Goal: Task Accomplishment & Management: Use online tool/utility

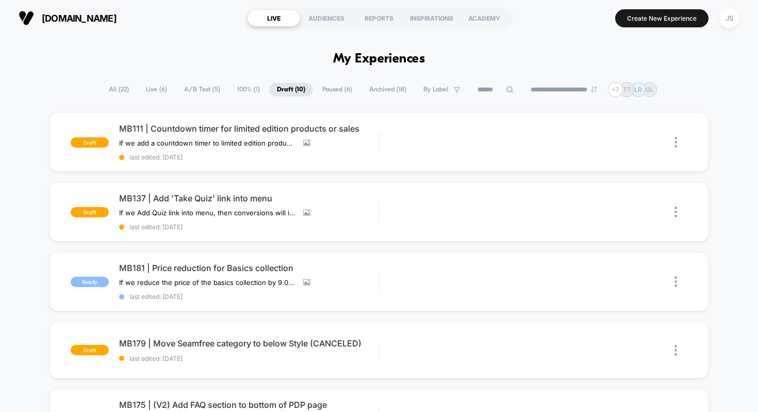
scroll to position [46, 0]
click at [203, 125] on span "MB111 | Countdown timer for limited edition products or sales" at bounding box center [249, 128] width 260 height 10
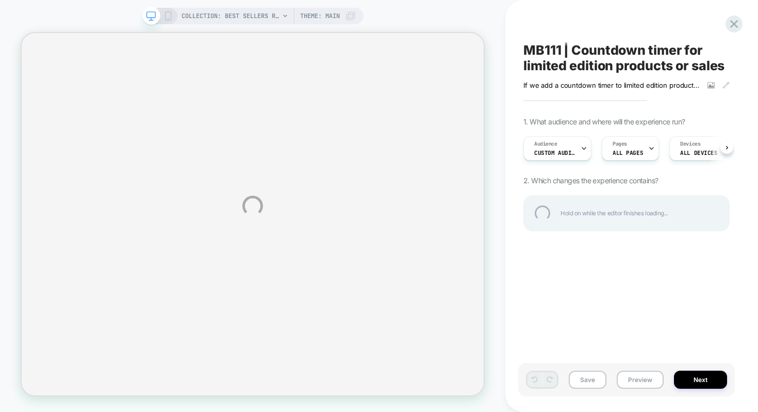
click at [631, 380] on div "COLLECTION: Best Sellers Restocked - Up to 40% Off* (Category) COLLECTION: Best…" at bounding box center [379, 206] width 758 height 412
click at [633, 383] on div "COLLECTION: Best Sellers Restocked - Up to 40% Off* (Category) COLLECTION: Best…" at bounding box center [379, 206] width 758 height 412
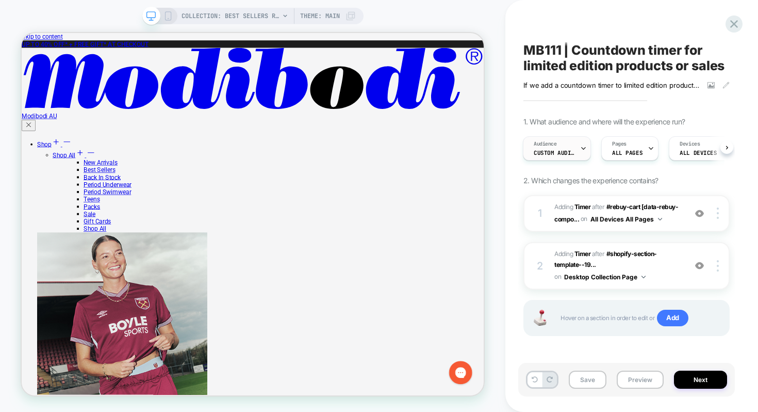
click at [581, 152] on div at bounding box center [583, 148] width 7 height 23
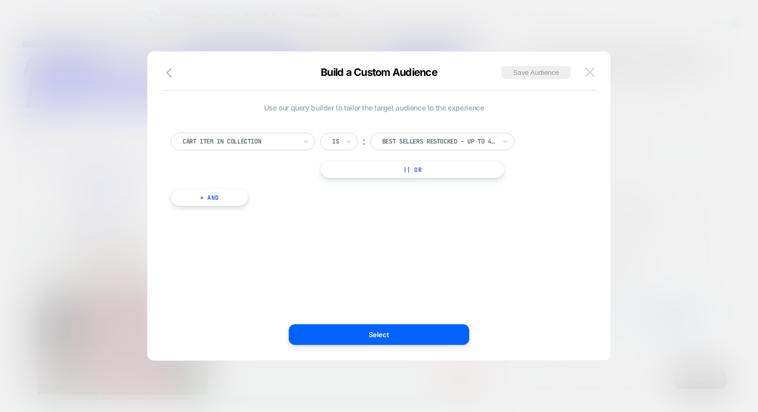
click at [586, 74] on img at bounding box center [589, 72] width 9 height 9
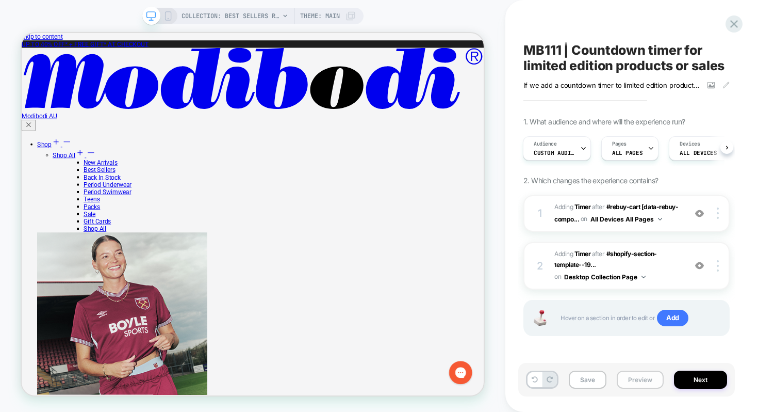
click at [624, 383] on button "Preview" at bounding box center [640, 379] width 47 height 18
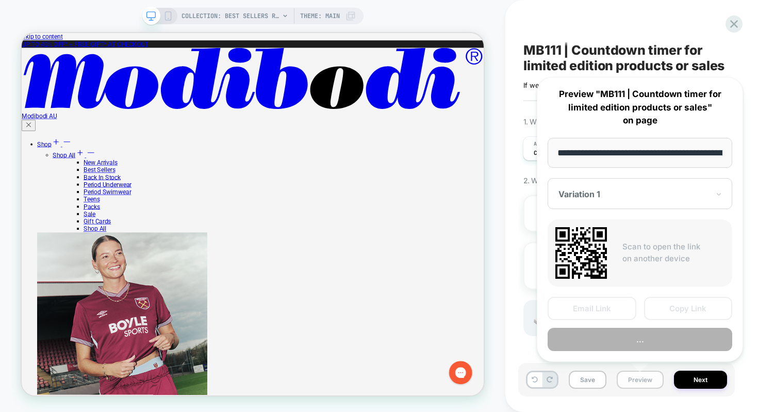
scroll to position [0, 161]
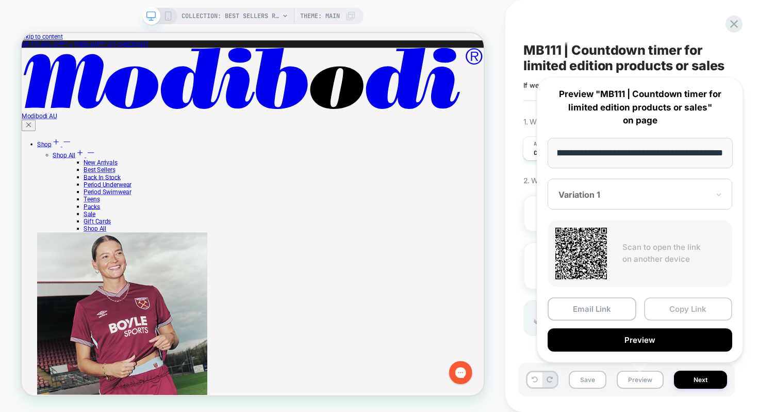
click at [668, 307] on button "Copy Link" at bounding box center [688, 308] width 89 height 23
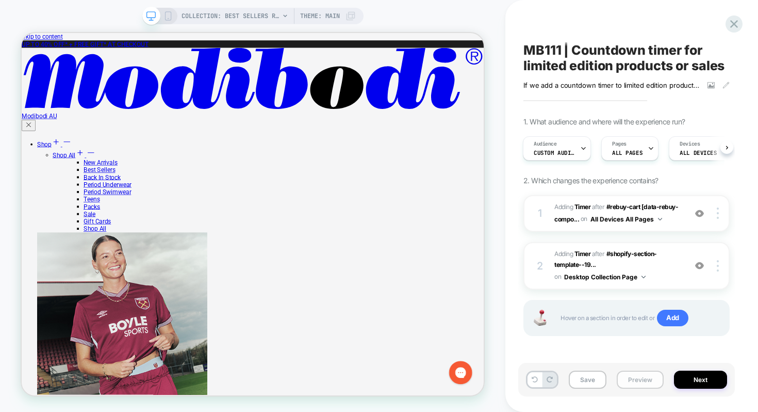
click at [631, 376] on button "Preview" at bounding box center [640, 379] width 47 height 18
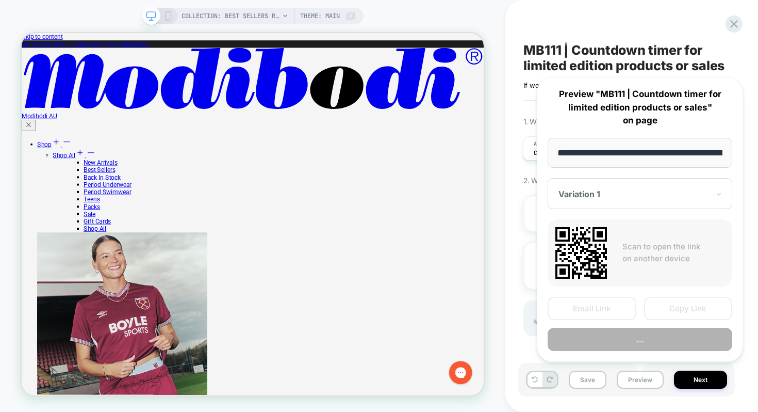
scroll to position [0, 161]
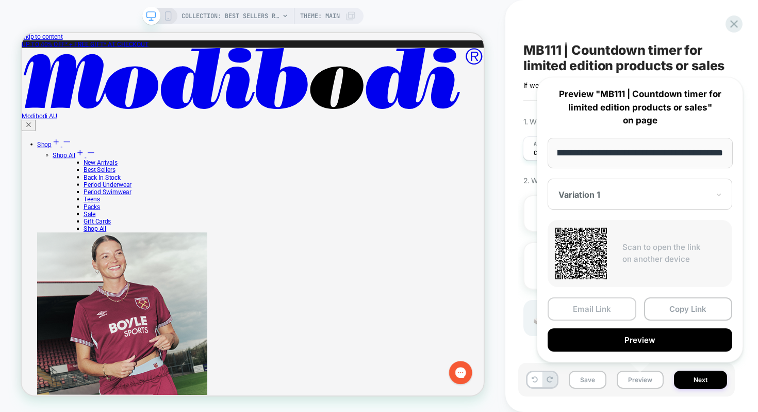
click at [605, 306] on button "Email Link" at bounding box center [592, 308] width 89 height 23
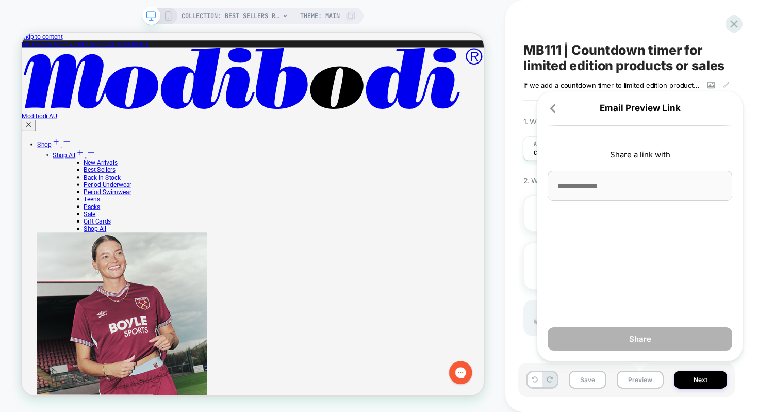
click at [581, 186] on input at bounding box center [640, 186] width 185 height 30
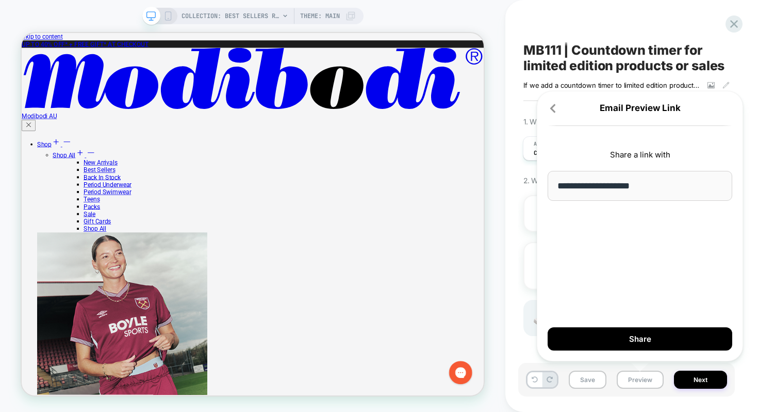
type input "**********"
click at [587, 242] on div "**********" at bounding box center [640, 226] width 206 height 270
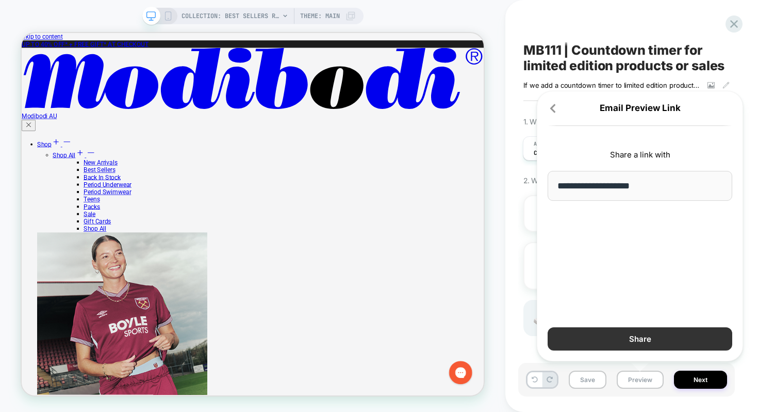
click at [597, 336] on button "Share" at bounding box center [640, 338] width 185 height 23
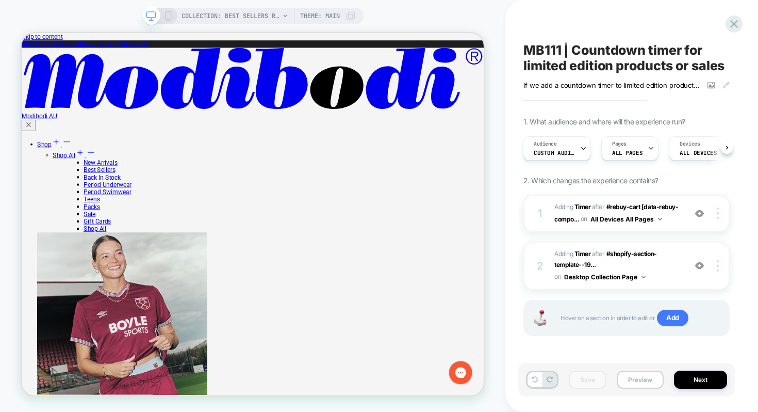
click at [643, 373] on button "Preview" at bounding box center [640, 379] width 47 height 18
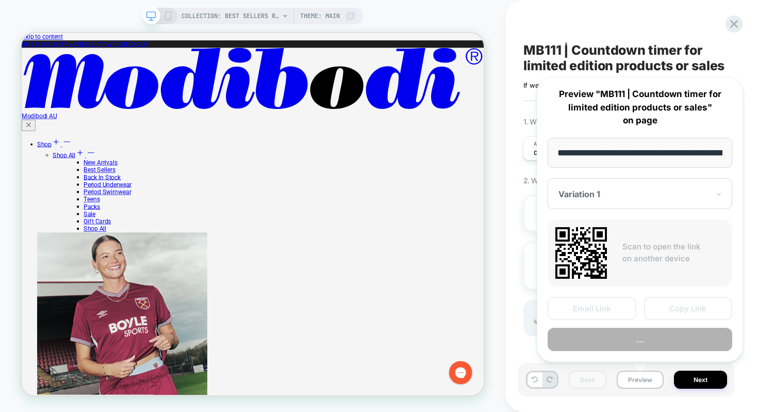
scroll to position [0, 161]
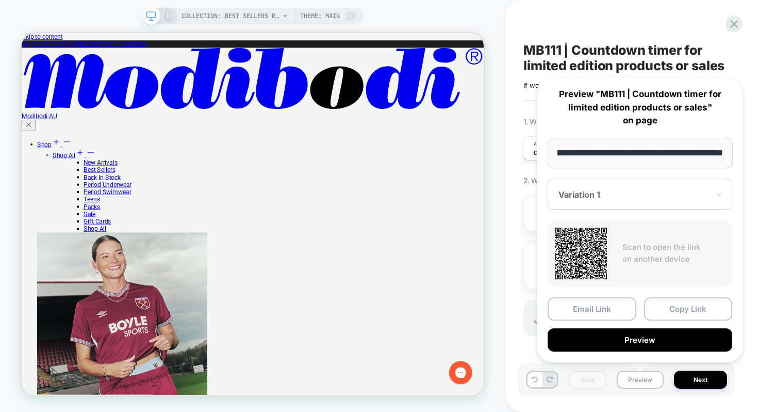
click at [741, 266] on div "**********" at bounding box center [640, 219] width 206 height 285
click at [755, 270] on div "MB111 | Countdown timer for limited edition products or sales If we add a count…" at bounding box center [631, 206] width 253 height 412
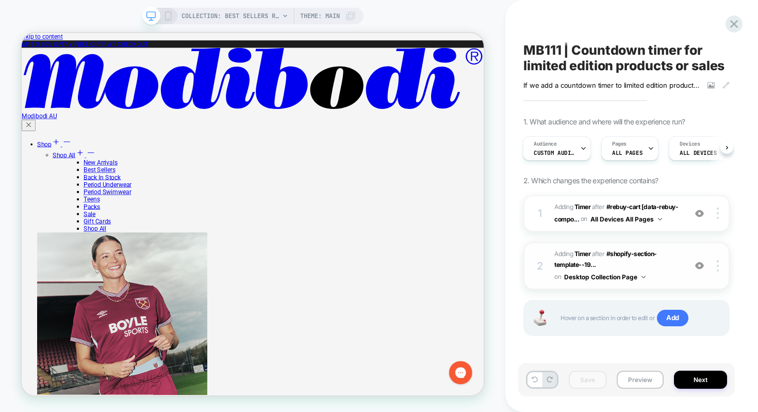
click at [697, 267] on img at bounding box center [699, 265] width 9 height 9
click at [689, 382] on button "Next" at bounding box center [700, 379] width 53 height 18
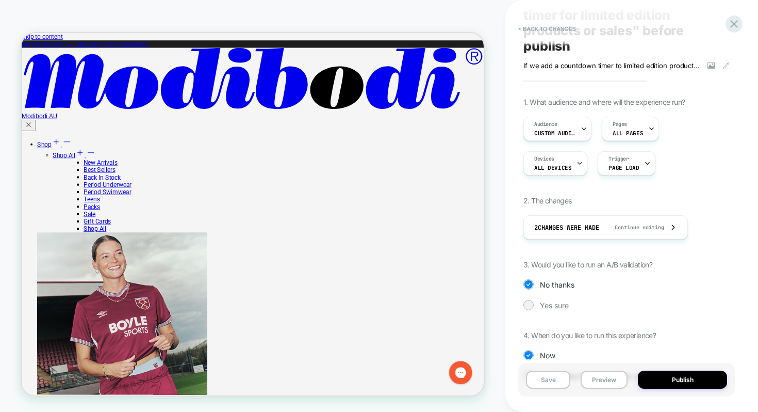
scroll to position [64, 0]
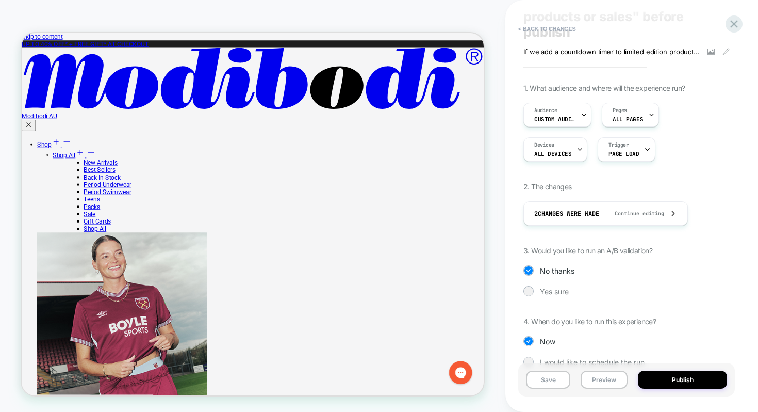
click at [564, 298] on div "1. What audience and where will the experience run? Audience Custom Audience Pa…" at bounding box center [626, 233] width 206 height 299
click at [558, 298] on div "1. What audience and where will the experience run? Audience Custom Audience Pa…" at bounding box center [626, 233] width 206 height 299
click at [558, 293] on span "Yes sure" at bounding box center [554, 291] width 29 height 9
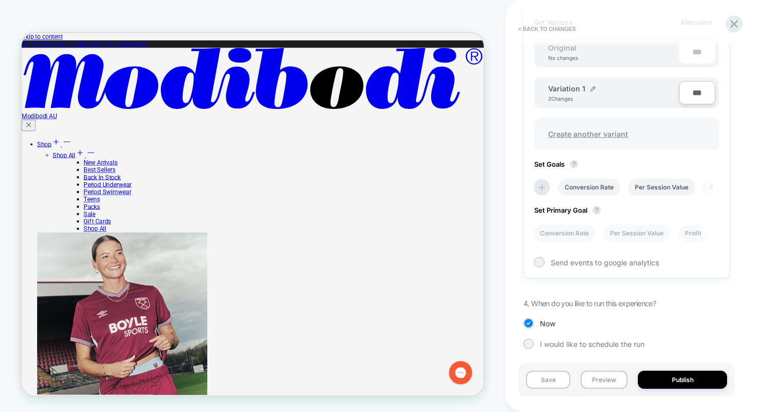
scroll to position [368, 0]
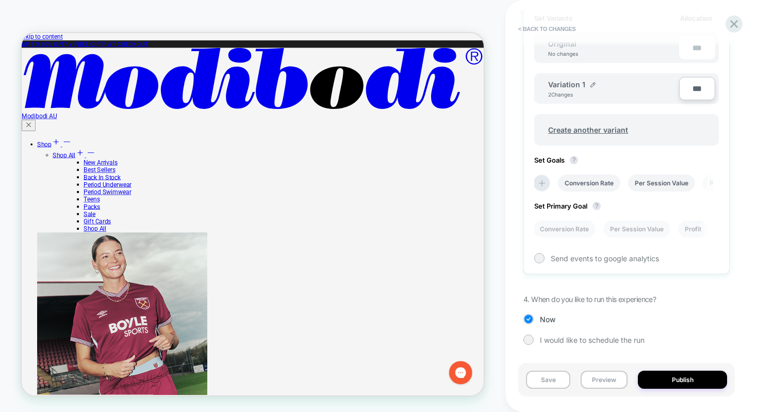
click at [587, 85] on div "Variation 1" at bounding box center [571, 84] width 47 height 9
click at [591, 85] on img at bounding box center [593, 84] width 5 height 5
click at [590, 85] on input "**********" at bounding box center [585, 89] width 75 height 20
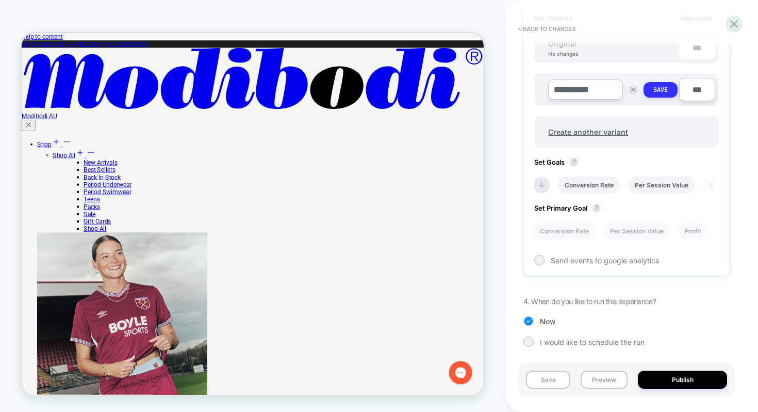
type input "**********"
click at [658, 91] on strong "Save" at bounding box center [660, 90] width 14 height 8
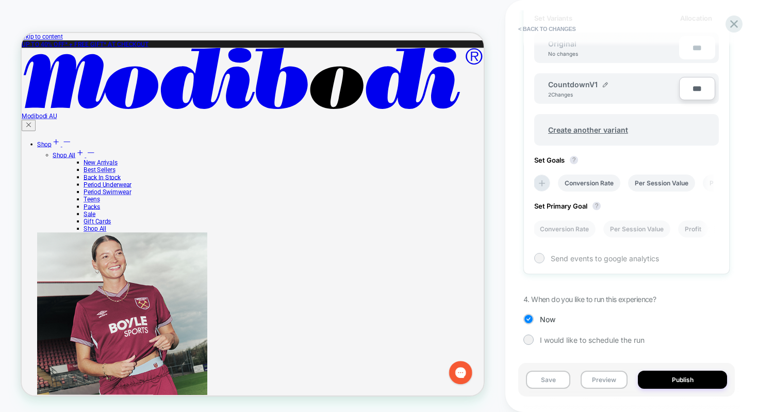
click at [557, 254] on span "Send events to google analytics" at bounding box center [605, 258] width 108 height 9
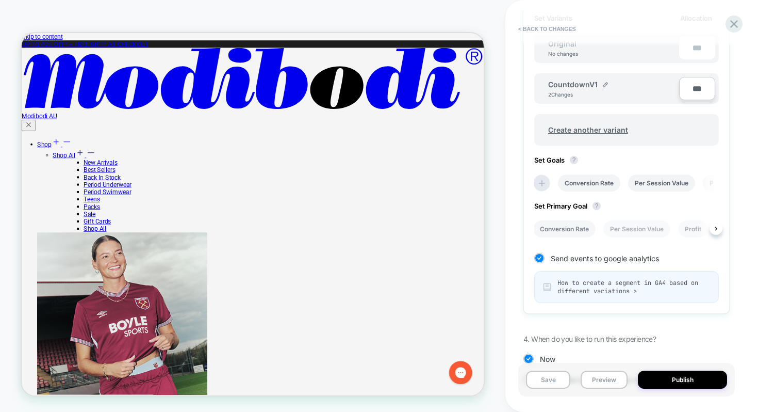
click at [563, 230] on li "Conversion Rate" at bounding box center [564, 228] width 62 height 17
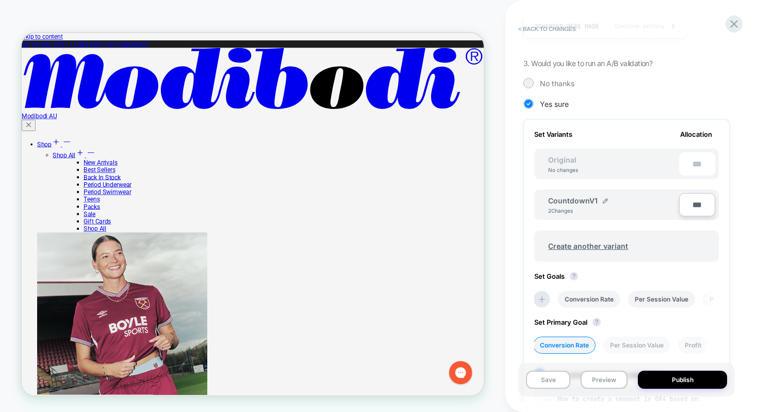
scroll to position [220, 0]
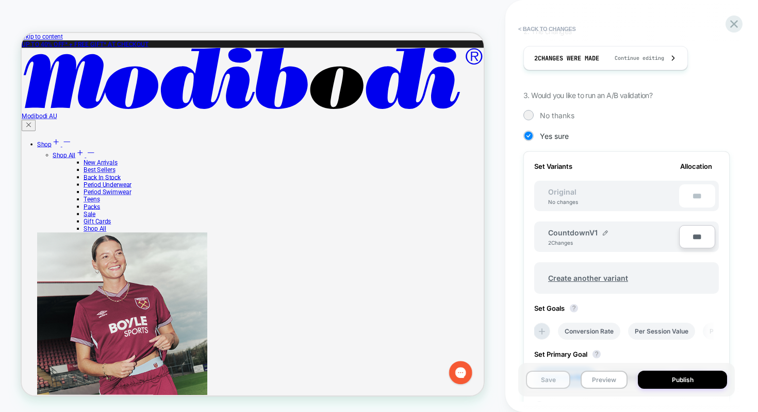
click at [544, 374] on button "Save" at bounding box center [548, 379] width 44 height 18
click at [608, 376] on button "Preview" at bounding box center [604, 379] width 47 height 18
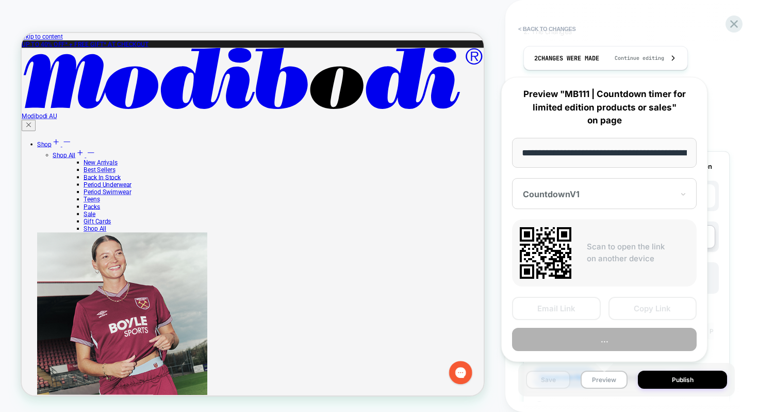
scroll to position [0, 161]
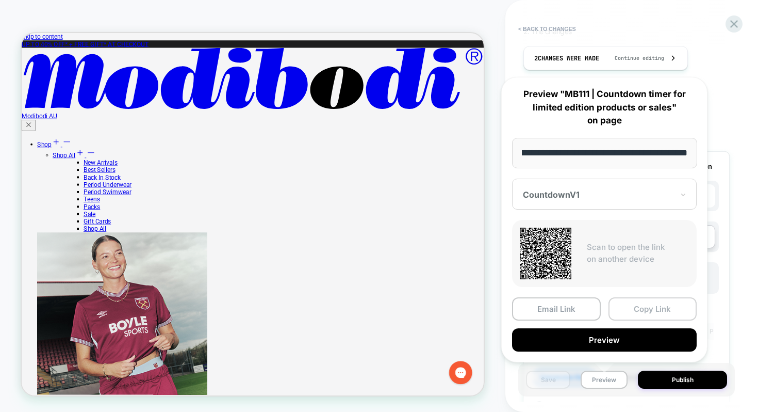
click at [627, 301] on button "Copy Link" at bounding box center [653, 308] width 89 height 23
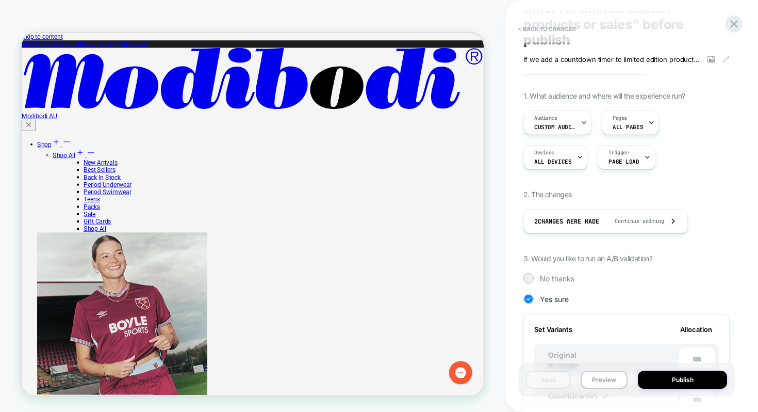
scroll to position [0, 0]
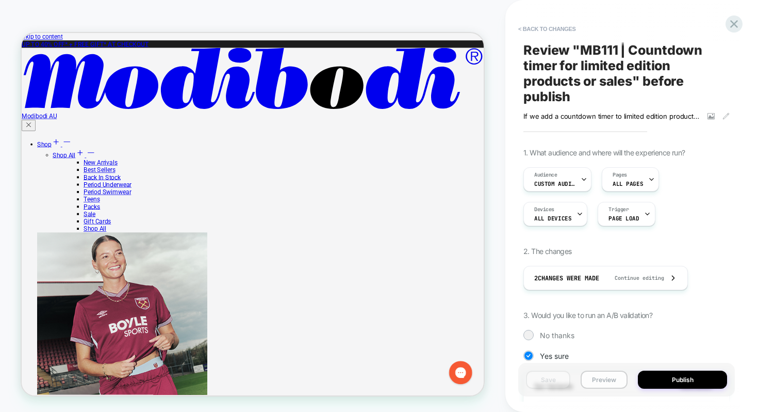
click at [603, 386] on button "Preview" at bounding box center [604, 379] width 47 height 18
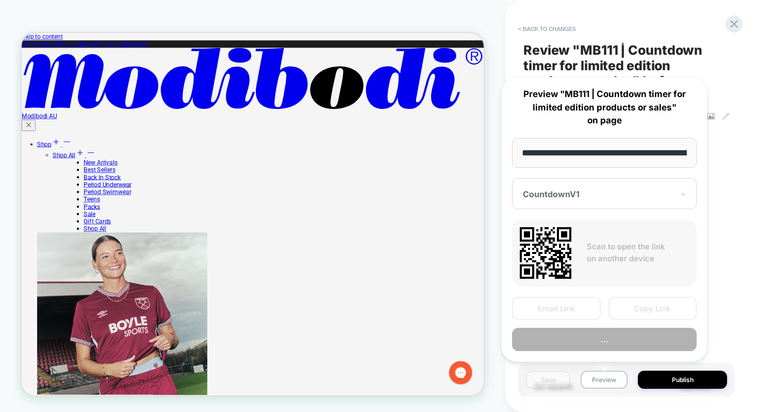
scroll to position [0, 161]
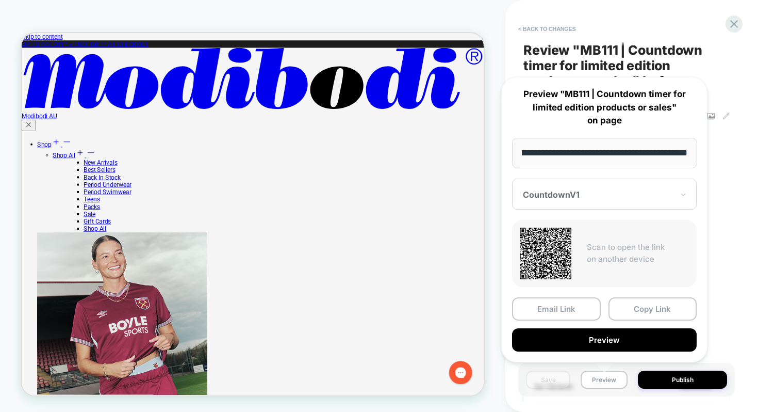
click at [592, 313] on button "Email Link" at bounding box center [556, 308] width 89 height 23
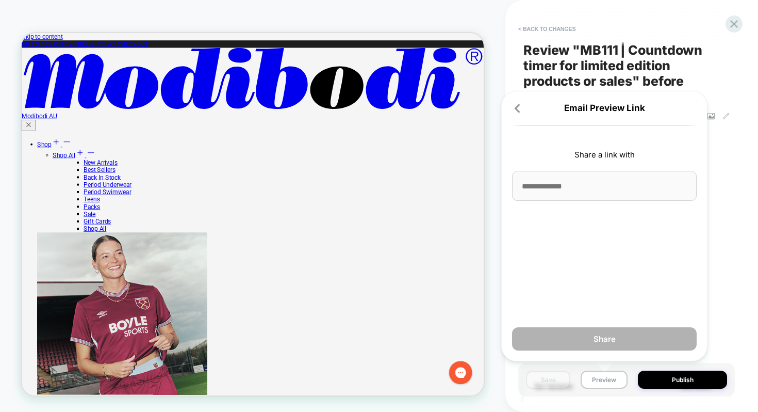
click at [587, 181] on input at bounding box center [604, 186] width 185 height 30
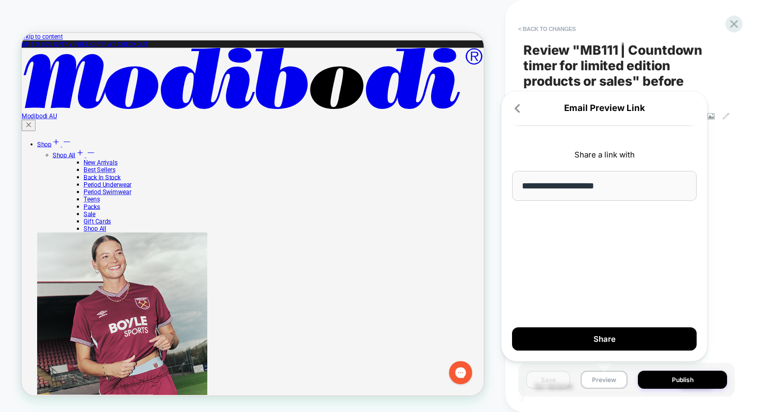
type input "**********"
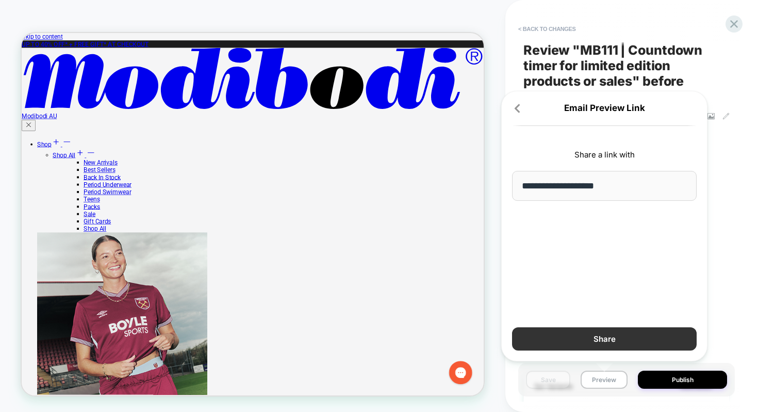
click at [600, 331] on button "Share" at bounding box center [604, 338] width 185 height 23
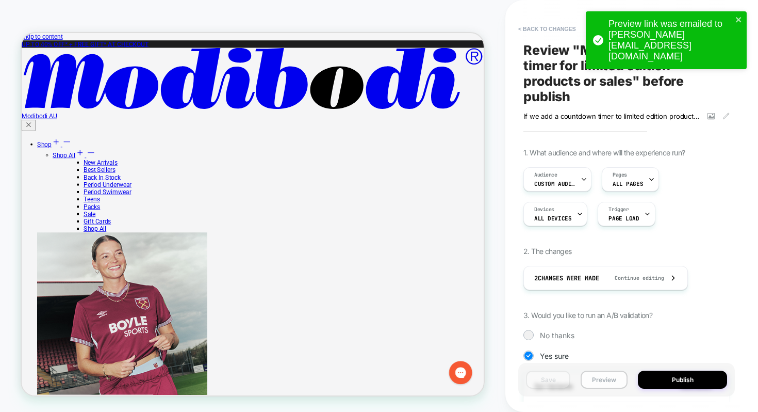
click at [598, 382] on button "Preview" at bounding box center [604, 379] width 47 height 18
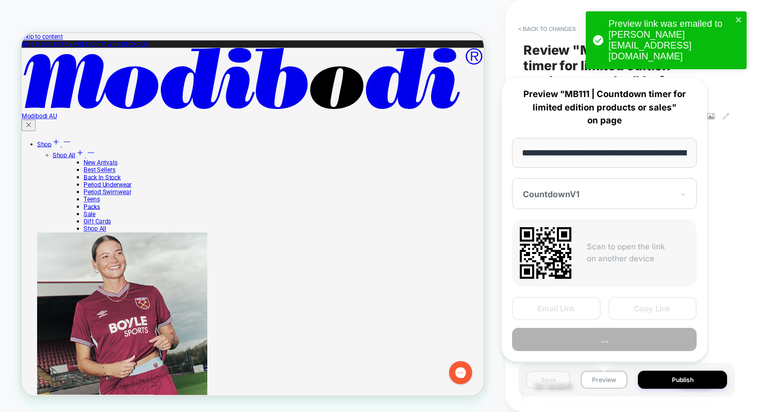
scroll to position [0, 161]
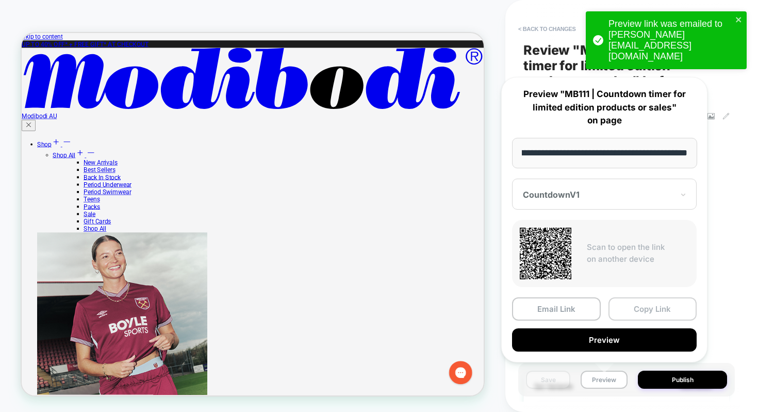
click at [634, 305] on button "Copy Link" at bounding box center [653, 308] width 89 height 23
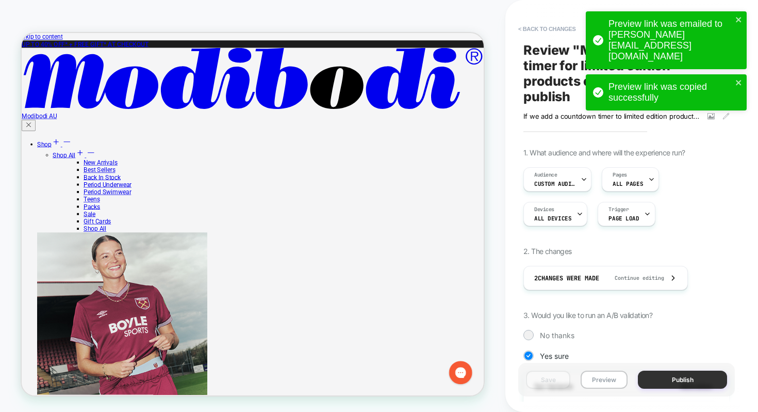
click at [659, 380] on button "Publish" at bounding box center [682, 379] width 89 height 18
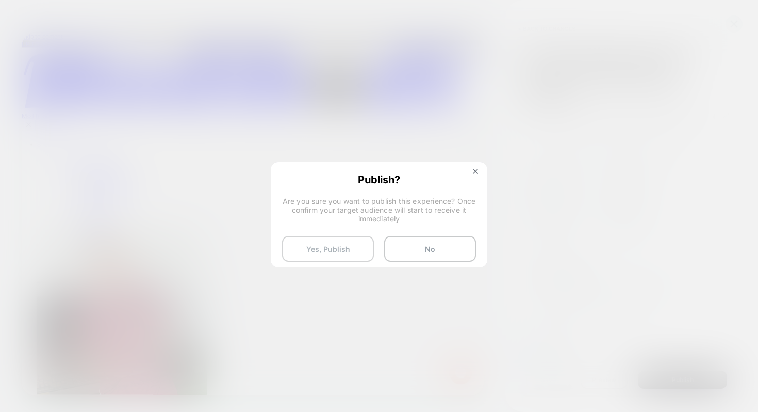
click at [363, 245] on button "Yes, Publish" at bounding box center [328, 249] width 92 height 26
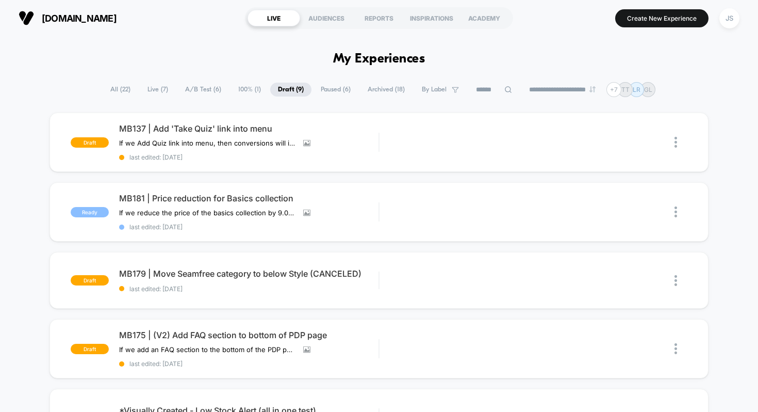
click at [107, 91] on span "All ( 22 )" at bounding box center [121, 90] width 36 height 14
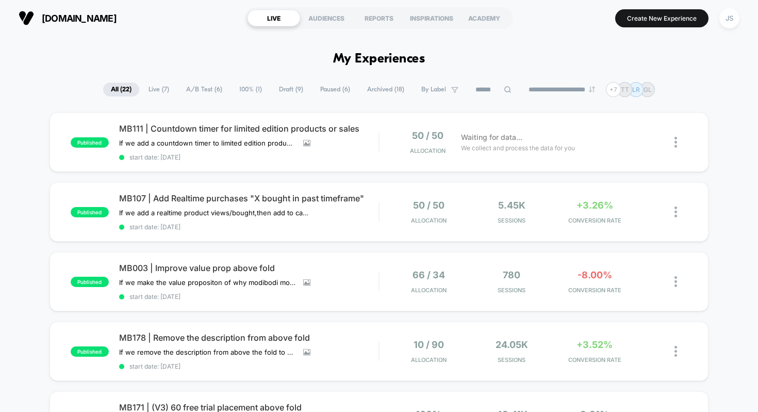
click at [167, 91] on span "Live ( 7 )" at bounding box center [159, 90] width 36 height 14
click at [418, 126] on div "published MB111 | Countdown timer for limited edition products or sales If we a…" at bounding box center [380, 141] width 660 height 59
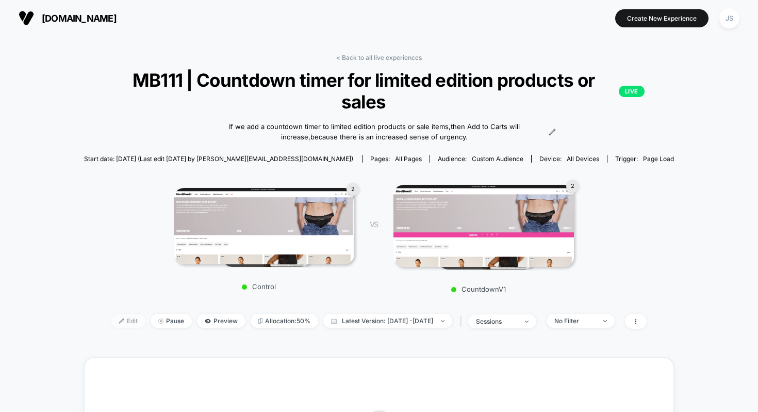
click at [121, 326] on span "Edit" at bounding box center [128, 321] width 34 height 14
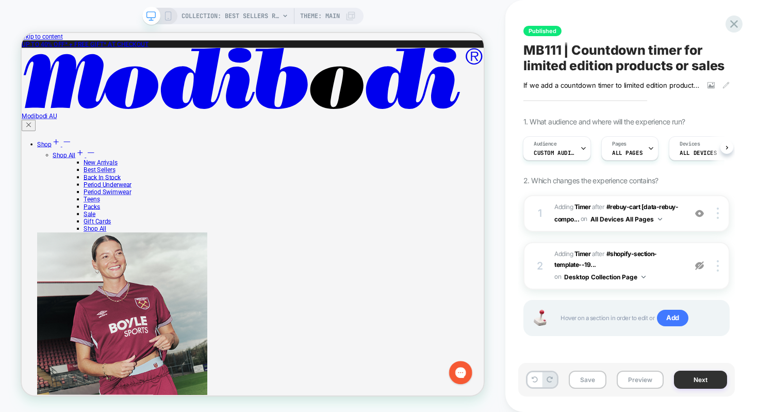
click at [682, 382] on button "Next" at bounding box center [700, 379] width 53 height 18
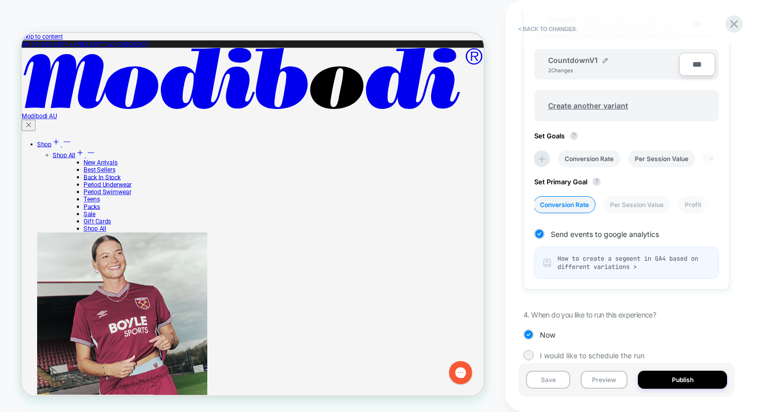
scroll to position [407, 0]
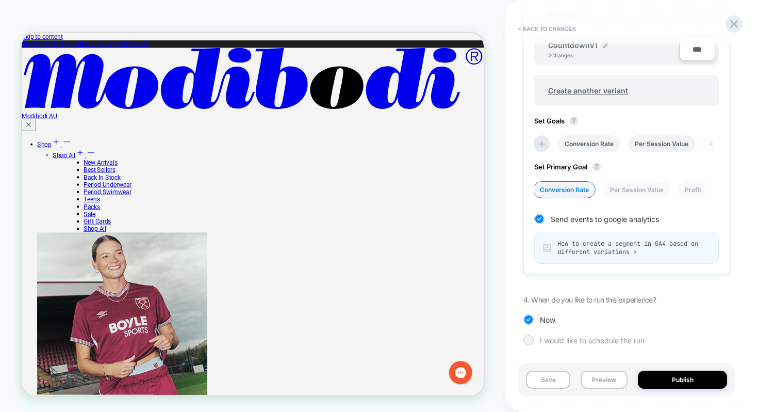
click at [607, 336] on span "I would like to schedule the run" at bounding box center [592, 340] width 105 height 9
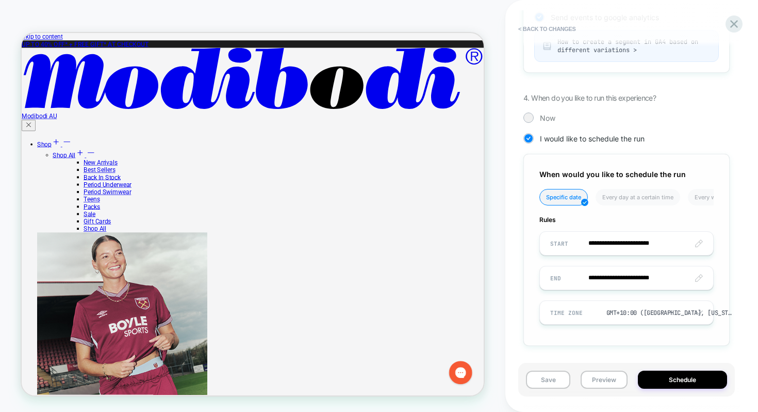
click at [657, 243] on input "**********" at bounding box center [626, 243] width 173 height 24
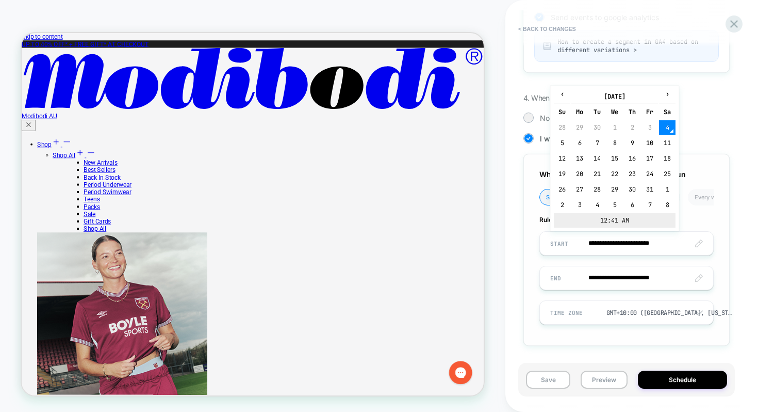
click at [608, 217] on td "12:41 AM" at bounding box center [615, 220] width 122 height 14
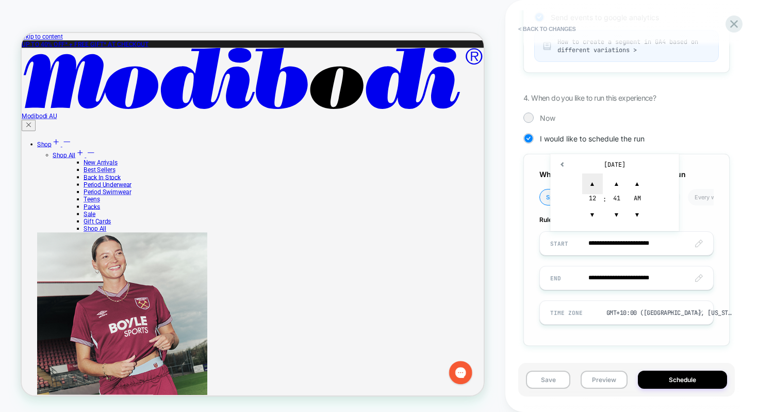
click at [590, 184] on span "▲" at bounding box center [592, 183] width 21 height 21
click at [594, 210] on span "▼" at bounding box center [592, 214] width 21 height 21
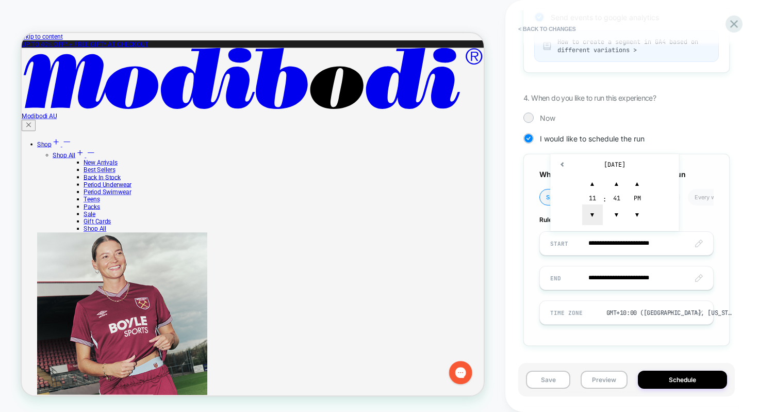
click at [594, 210] on span "▼" at bounding box center [592, 214] width 21 height 21
type input "**********"
click at [635, 215] on span "▼" at bounding box center [637, 214] width 21 height 21
click at [733, 219] on div "Review " MB111 | Countdown timer for limited edition products or sales " before…" at bounding box center [626, 205] width 217 height 391
click at [658, 310] on div "GMT+10:00 ([GEOGRAPHIC_DATA], [US_STATE], [GEOGRAPHIC_DATA])" at bounding box center [671, 312] width 128 height 8
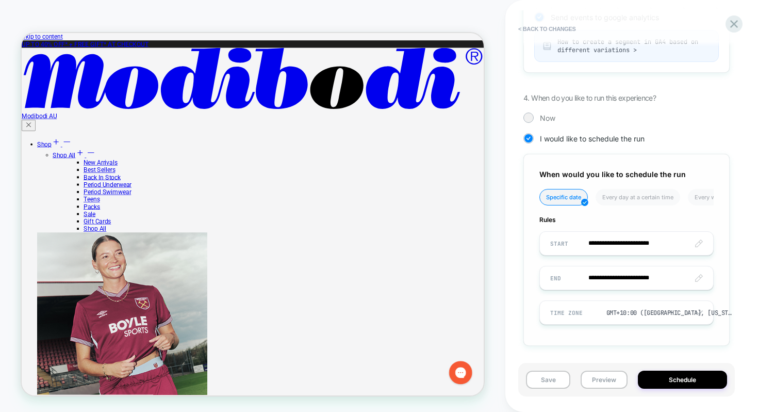
click at [733, 314] on div "GMT+10:00 ([GEOGRAPHIC_DATA], [US_STATE], [GEOGRAPHIC_DATA])" at bounding box center [663, 313] width 247 height 20
click at [628, 276] on input "**********" at bounding box center [626, 278] width 173 height 24
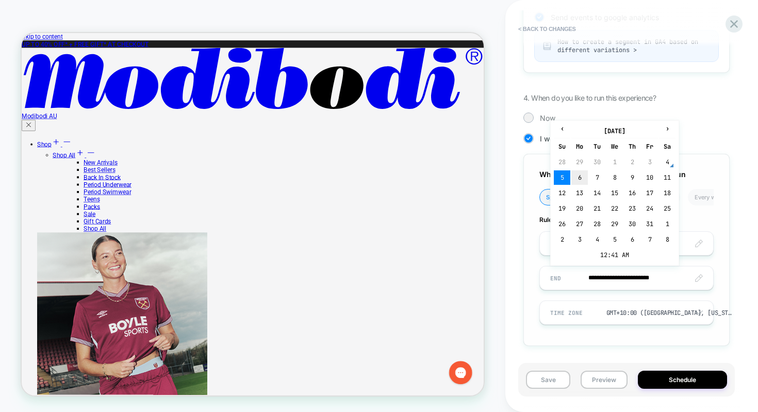
click at [584, 171] on td "6" at bounding box center [579, 177] width 17 height 14
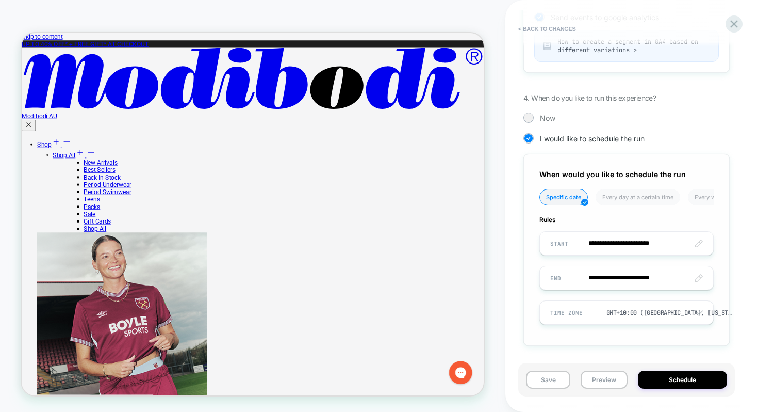
click at [584, 171] on span "When would you like to schedule the run" at bounding box center [612, 174] width 146 height 9
click at [695, 239] on input "**********" at bounding box center [626, 243] width 173 height 24
click at [584, 159] on td "[DATE]" at bounding box center [615, 164] width 122 height 14
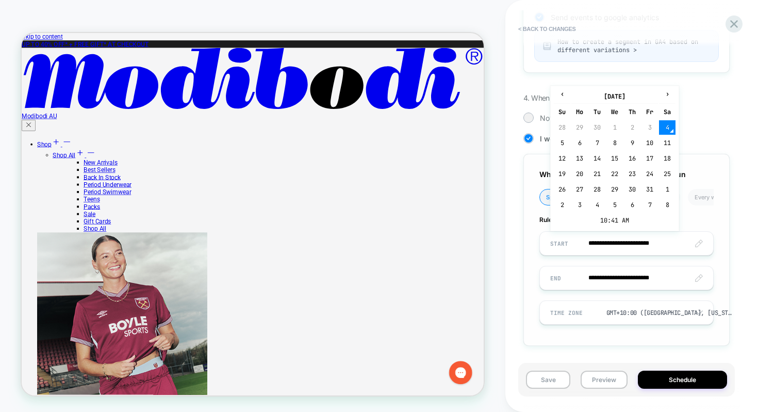
click at [733, 234] on div "Review " MB111 | Countdown timer for limited edition products or sales " before…" at bounding box center [626, 205] width 217 height 391
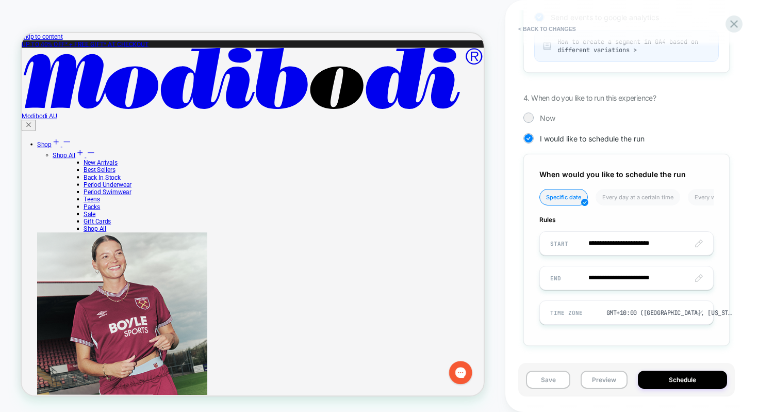
click at [634, 272] on input "**********" at bounding box center [626, 278] width 173 height 24
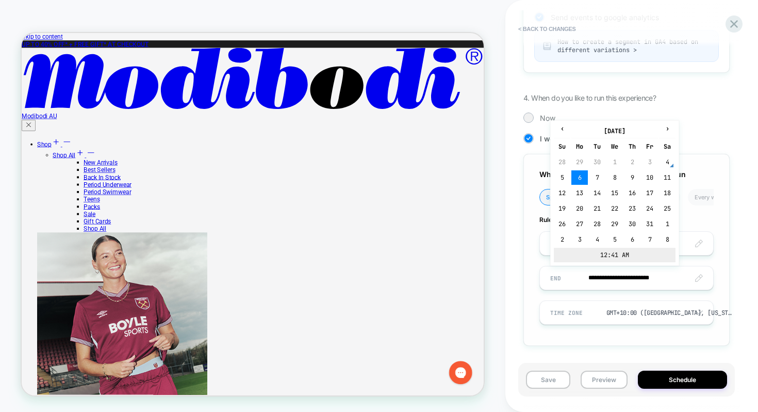
click at [616, 249] on td "12:41 AM" at bounding box center [615, 255] width 122 height 14
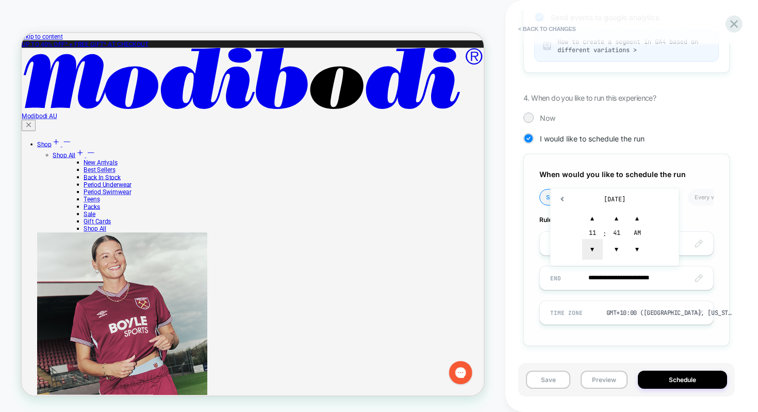
click at [592, 251] on span "▼" at bounding box center [592, 249] width 21 height 21
click at [618, 219] on span "▲" at bounding box center [617, 218] width 21 height 21
click at [617, 218] on span "▲" at bounding box center [617, 218] width 21 height 21
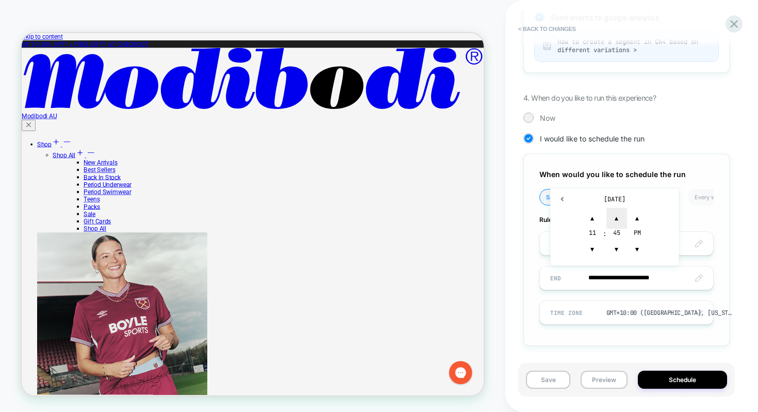
click at [617, 218] on span "▲" at bounding box center [617, 218] width 21 height 21
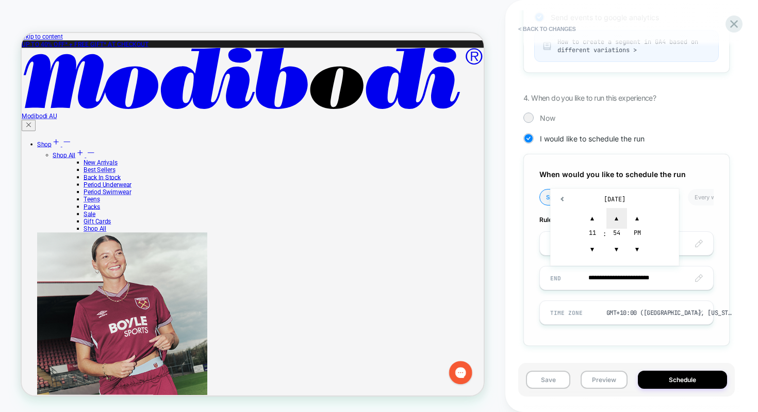
click at [617, 218] on span "▲" at bounding box center [617, 218] width 21 height 21
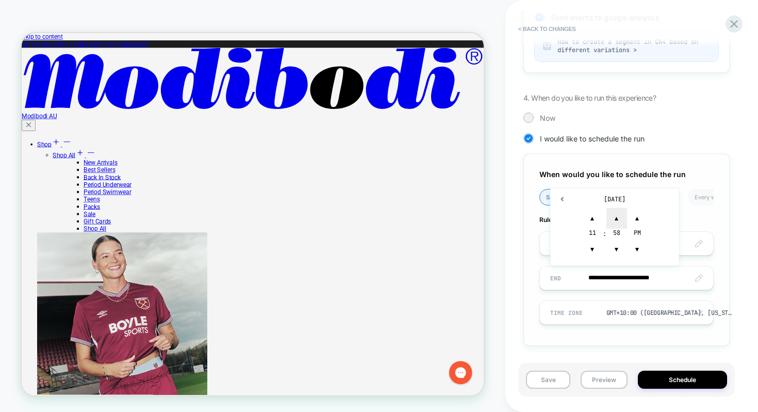
type input "**********"
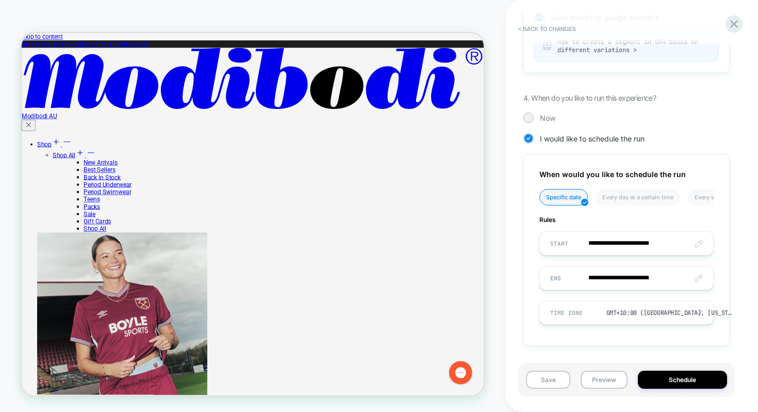
click at [740, 232] on div "Review " MB111 | Countdown timer for limited edition products or sales " before…" at bounding box center [631, 206] width 217 height 412
click at [564, 381] on button "Save" at bounding box center [548, 379] width 44 height 18
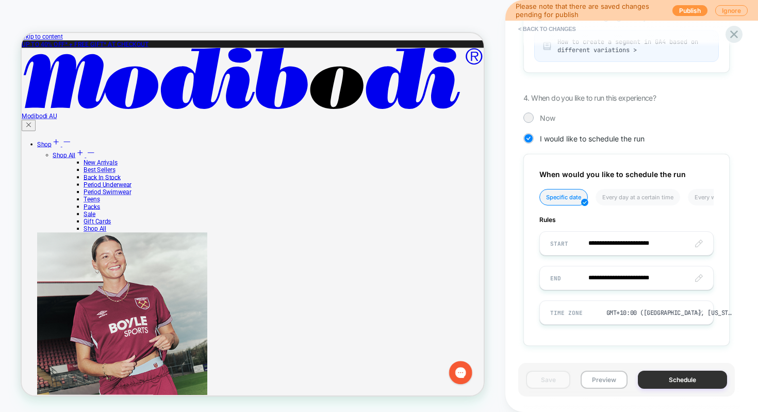
click at [687, 375] on button "Schedule" at bounding box center [682, 379] width 89 height 18
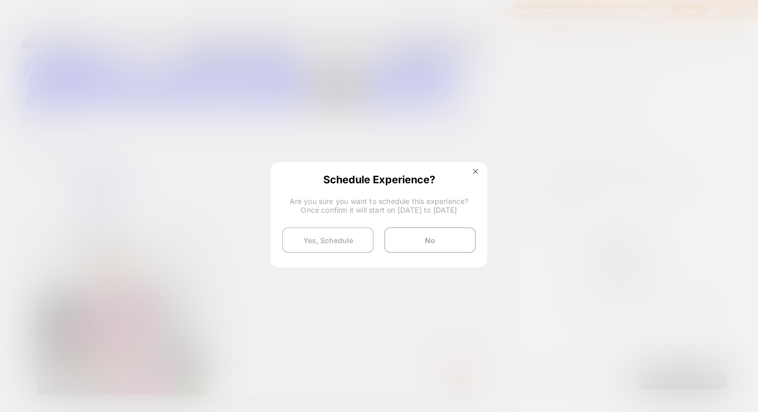
click at [345, 241] on button "Yes, Schedule" at bounding box center [328, 240] width 92 height 26
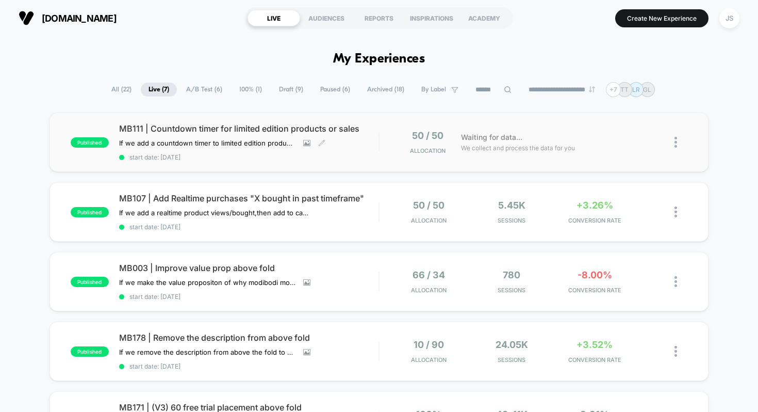
click at [279, 128] on span "MB111 | Countdown timer for limited edition products or sales" at bounding box center [249, 128] width 260 height 10
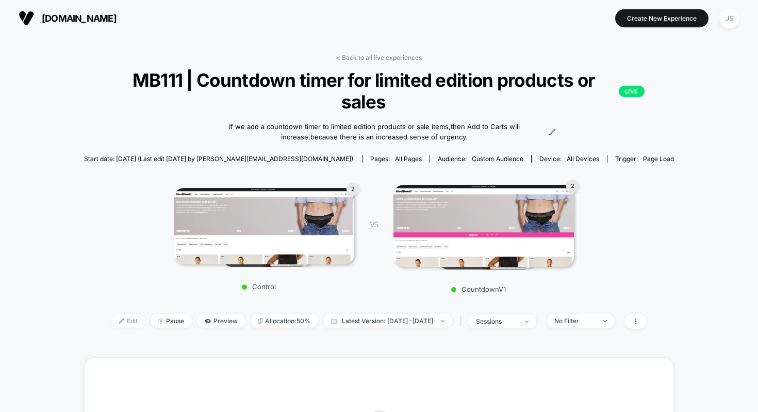
click at [119, 316] on span "Edit" at bounding box center [128, 321] width 34 height 14
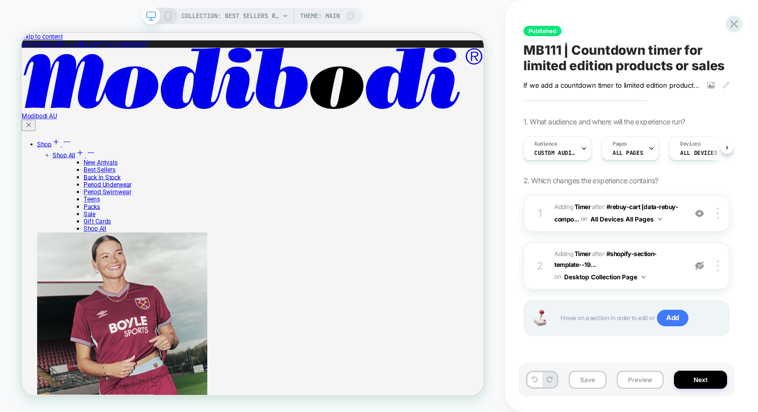
scroll to position [0, 1]
click at [170, 18] on rect at bounding box center [168, 16] width 6 height 8
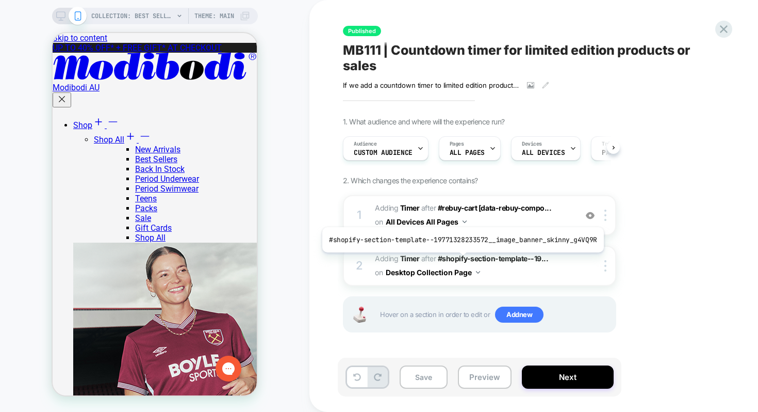
scroll to position [0, 1]
click at [718, 27] on icon at bounding box center [724, 29] width 14 height 14
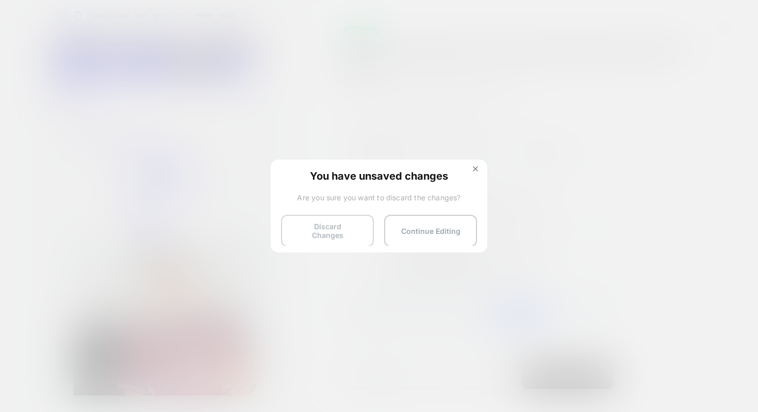
click at [320, 235] on button "Discard Changes" at bounding box center [327, 231] width 93 height 32
